Goal: Check status: Check status

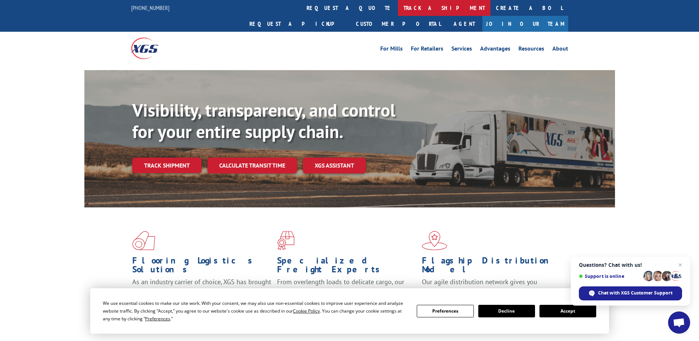
click at [398, 4] on link "track a shipment" at bounding box center [444, 8] width 93 height 16
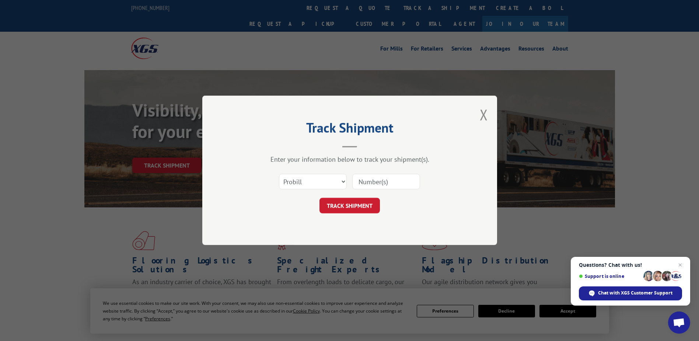
click at [371, 180] on input at bounding box center [386, 181] width 68 height 15
paste input "17635595"
type input "17635595"
click at [344, 202] on button "TRACK SHIPMENT" at bounding box center [350, 205] width 60 height 15
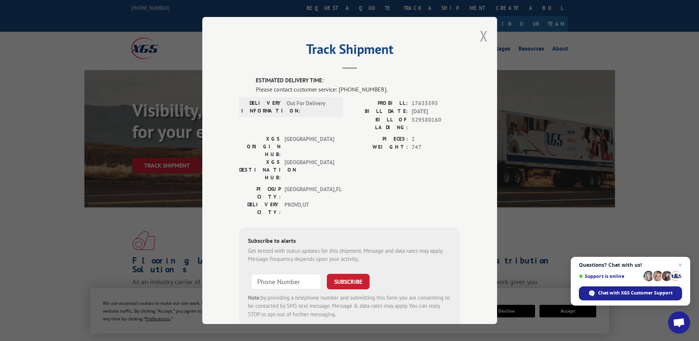
click at [480, 36] on button "Close modal" at bounding box center [484, 36] width 8 height 20
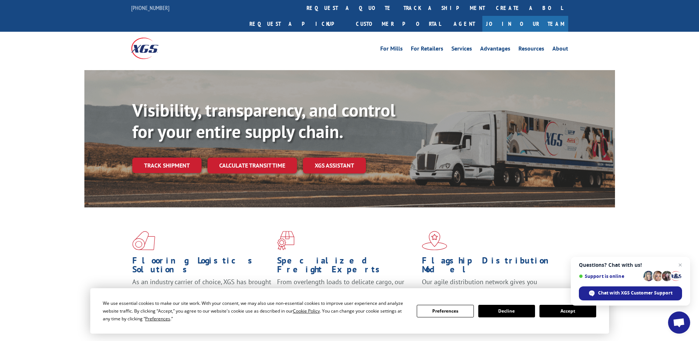
drag, startPoint x: 322, startPoint y: 8, endPoint x: 322, endPoint y: 13, distance: 4.8
click at [398, 8] on link "track a shipment" at bounding box center [444, 8] width 93 height 16
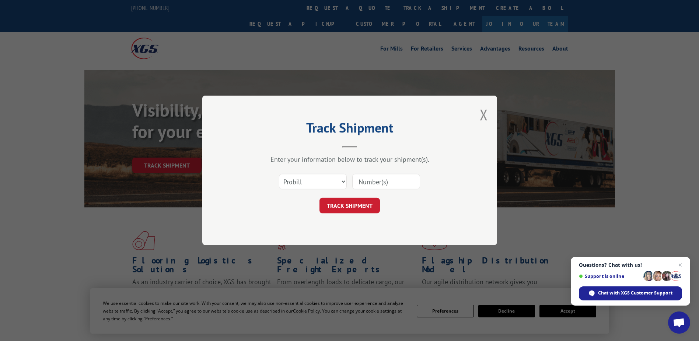
click at [366, 179] on input at bounding box center [386, 181] width 68 height 15
paste input "17504188"
type input "17504188"
click at [356, 202] on button "TRACK SHIPMENT" at bounding box center [350, 205] width 60 height 15
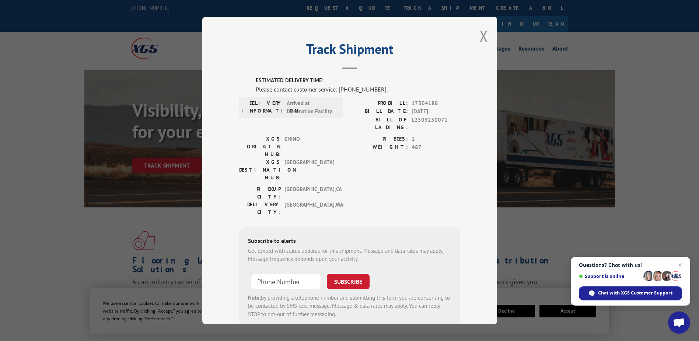
drag, startPoint x: 481, startPoint y: 34, endPoint x: 555, endPoint y: 60, distance: 78.9
click at [481, 34] on button "Close modal" at bounding box center [484, 36] width 8 height 20
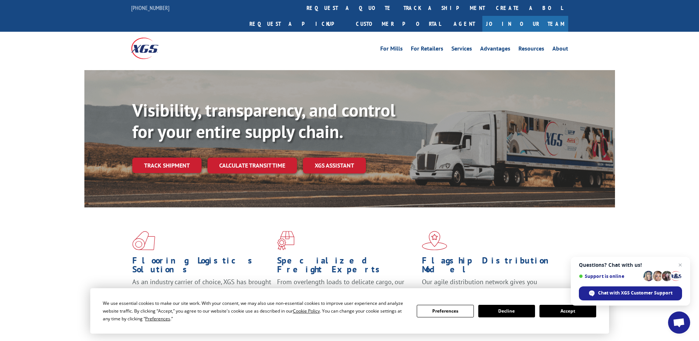
drag, startPoint x: 321, startPoint y: 8, endPoint x: 314, endPoint y: 47, distance: 39.0
click at [398, 8] on link "track a shipment" at bounding box center [444, 8] width 93 height 16
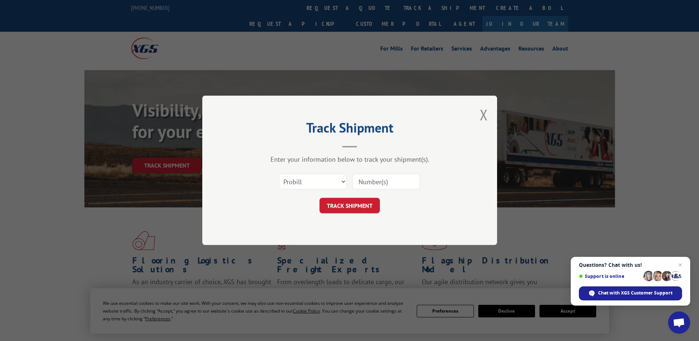
click at [373, 181] on input at bounding box center [386, 181] width 68 height 15
paste input "17504188"
type input "17504188"
click at [349, 208] on button "TRACK SHIPMENT" at bounding box center [350, 205] width 60 height 15
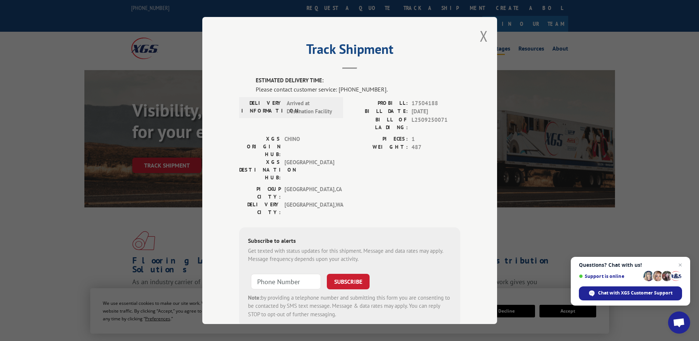
click at [480, 34] on button "Close modal" at bounding box center [484, 36] width 8 height 20
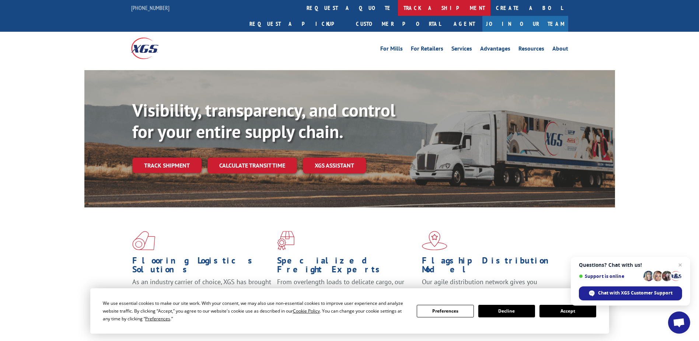
click at [398, 10] on link "track a shipment" at bounding box center [444, 8] width 93 height 16
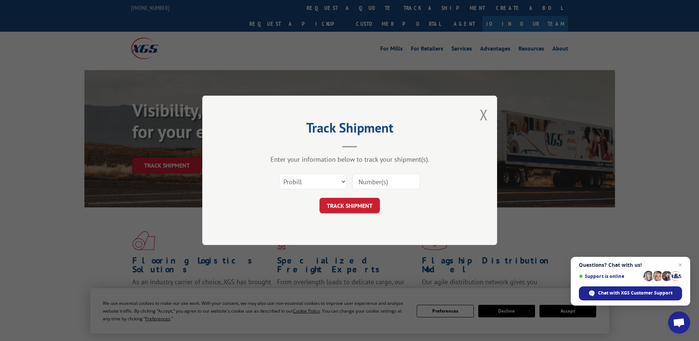
click at [380, 183] on input at bounding box center [386, 181] width 68 height 15
paste input "13663994"
type input "13663994"
click at [343, 206] on button "TRACK SHIPMENT" at bounding box center [350, 205] width 60 height 15
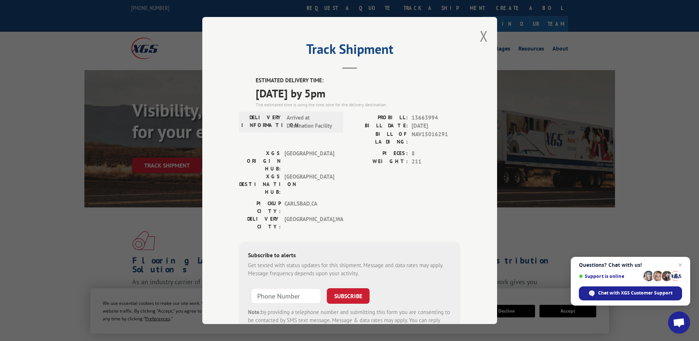
drag, startPoint x: 253, startPoint y: 78, endPoint x: 352, endPoint y: 94, distance: 100.3
click at [352, 94] on div "ESTIMATED DELIVERY TIME: [DATE] by 5pm The estimated time is using the time zon…" at bounding box center [358, 92] width 205 height 32
copy div "ESTIMATED DELIVERY TIME: [DATE] by 5pm"
drag, startPoint x: 482, startPoint y: 35, endPoint x: 465, endPoint y: 26, distance: 19.0
click at [482, 35] on button "Close modal" at bounding box center [484, 36] width 8 height 20
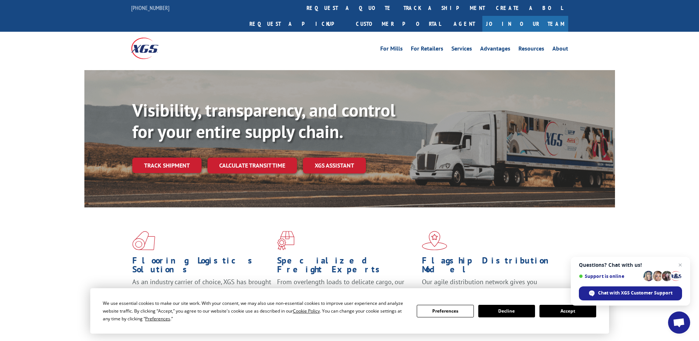
drag, startPoint x: 306, startPoint y: 8, endPoint x: 313, endPoint y: 8, distance: 6.6
click at [398, 8] on link "track a shipment" at bounding box center [444, 8] width 93 height 16
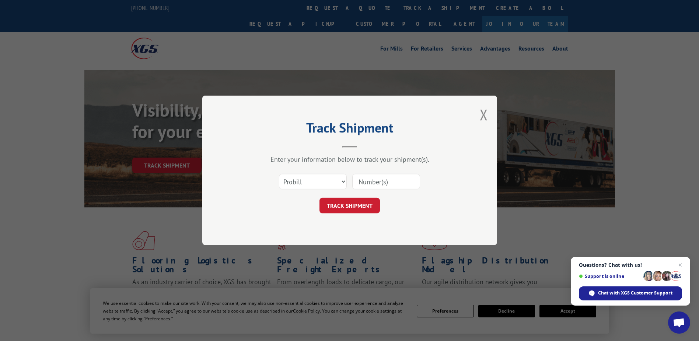
click at [377, 182] on input at bounding box center [386, 181] width 68 height 15
paste input "17673560"
type input "17673560"
click at [344, 201] on button "TRACK SHIPMENT" at bounding box center [350, 205] width 60 height 15
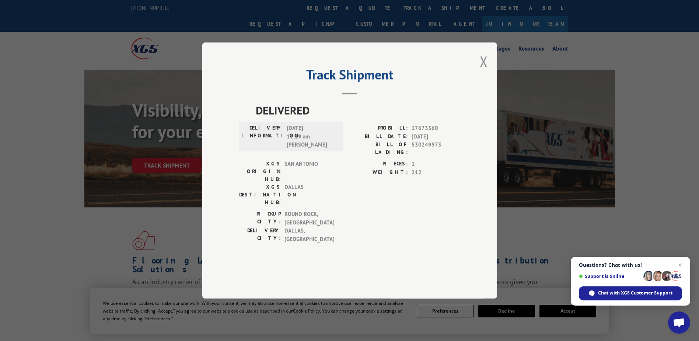
drag, startPoint x: 484, startPoint y: 83, endPoint x: 434, endPoint y: 72, distance: 50.9
click at [484, 71] on button "Close modal" at bounding box center [484, 62] width 8 height 20
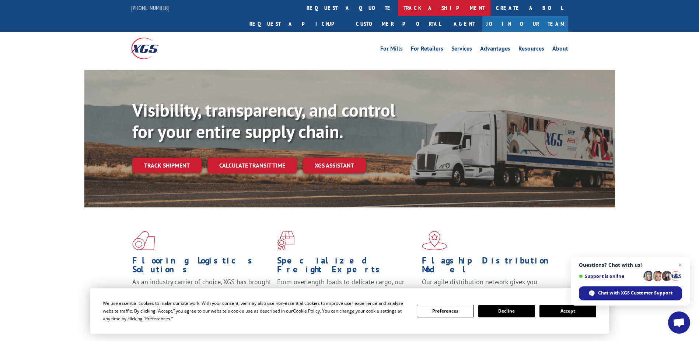
click at [398, 7] on link "track a shipment" at bounding box center [444, 8] width 93 height 16
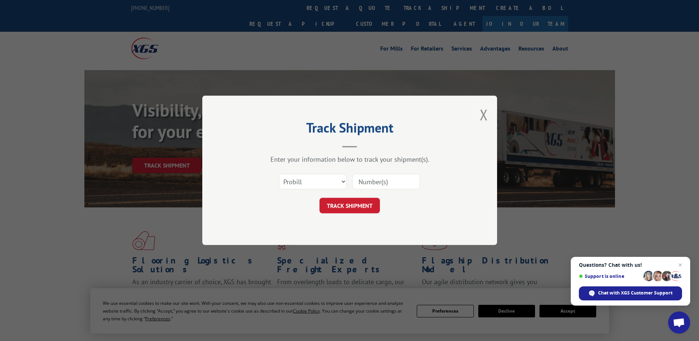
click at [366, 182] on input at bounding box center [386, 181] width 68 height 15
paste input "17504100"
type input "17504100"
click at [360, 203] on button "TRACK SHIPMENT" at bounding box center [350, 205] width 60 height 15
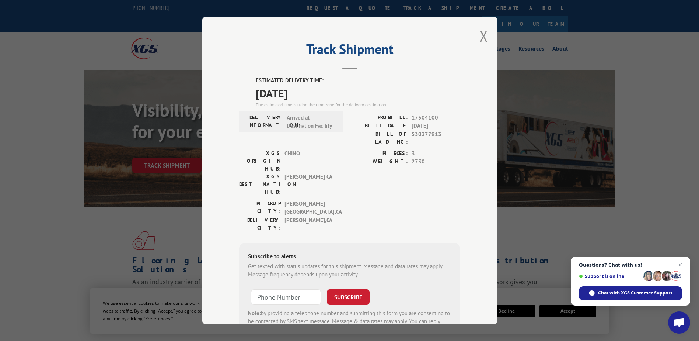
drag, startPoint x: 251, startPoint y: 79, endPoint x: 316, endPoint y: 97, distance: 66.9
click at [316, 97] on div "ESTIMATED DELIVERY TIME: [DATE] The estimated time is using the time zone for t…" at bounding box center [349, 209] width 221 height 266
copy div "ESTIMATED DELIVERY TIME: [DATE]"
click at [480, 35] on button "Close modal" at bounding box center [484, 36] width 8 height 20
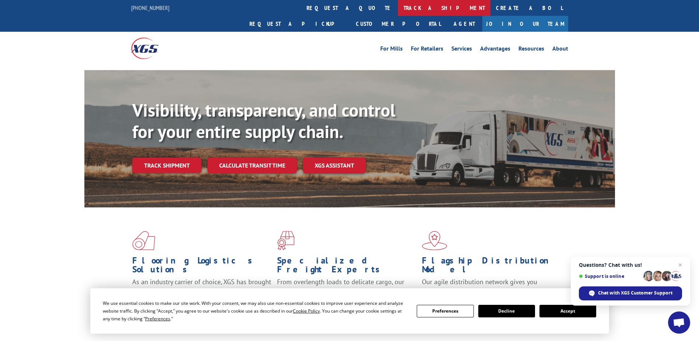
click at [398, 7] on link "track a shipment" at bounding box center [444, 8] width 93 height 16
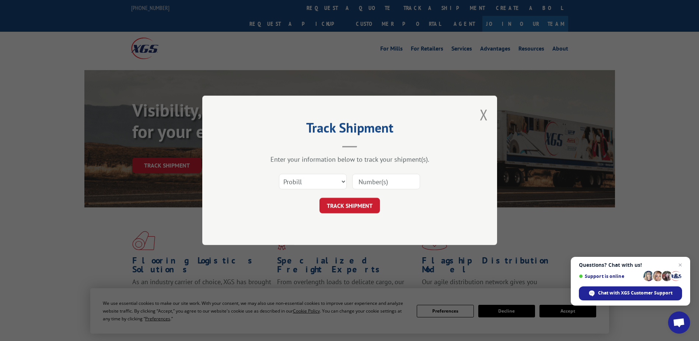
click at [365, 190] on div at bounding box center [386, 181] width 68 height 17
click at [374, 182] on input at bounding box center [386, 181] width 68 height 15
paste input "17341111"
type input "17341111"
click at [355, 203] on button "TRACK SHIPMENT" at bounding box center [350, 205] width 60 height 15
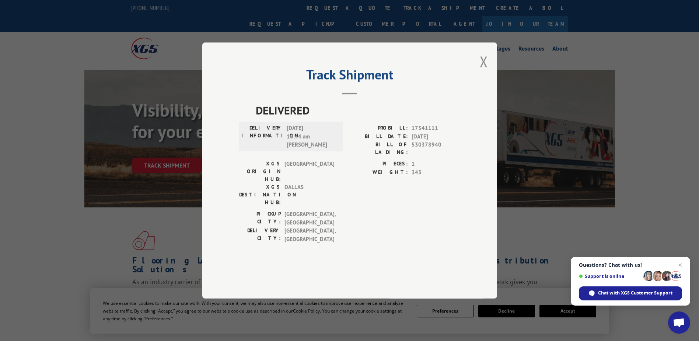
drag, startPoint x: 483, startPoint y: 81, endPoint x: 459, endPoint y: 74, distance: 25.2
click at [483, 71] on button "Close modal" at bounding box center [484, 62] width 8 height 20
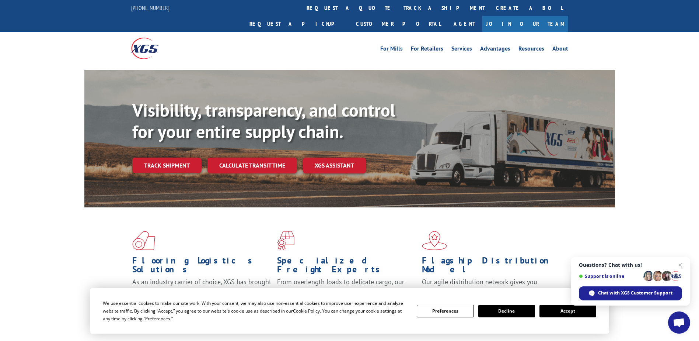
drag, startPoint x: 325, startPoint y: 10, endPoint x: 326, endPoint y: 14, distance: 4.6
click at [398, 10] on link "track a shipment" at bounding box center [444, 8] width 93 height 16
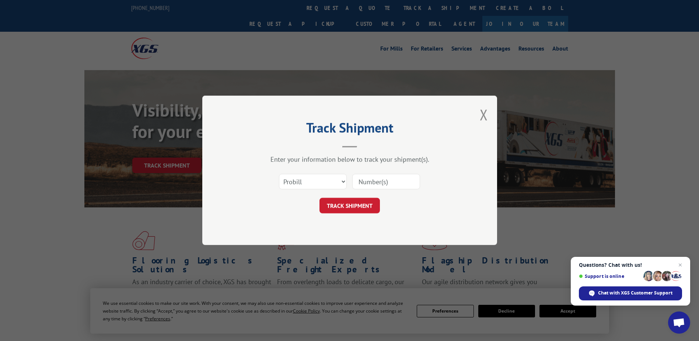
click at [366, 187] on input at bounding box center [386, 181] width 68 height 15
paste input "17504099"
type input "17504099"
click at [356, 202] on button "TRACK SHIPMENT" at bounding box center [350, 205] width 60 height 15
